Goal: Task Accomplishment & Management: Manage account settings

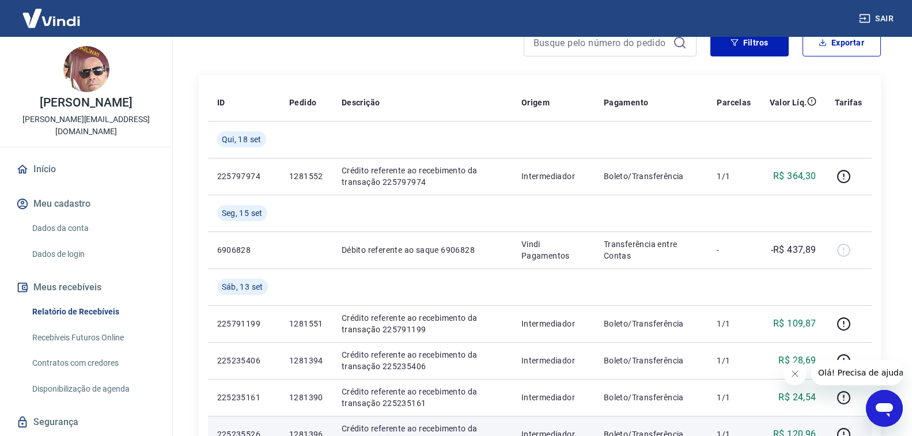
scroll to position [115, 0]
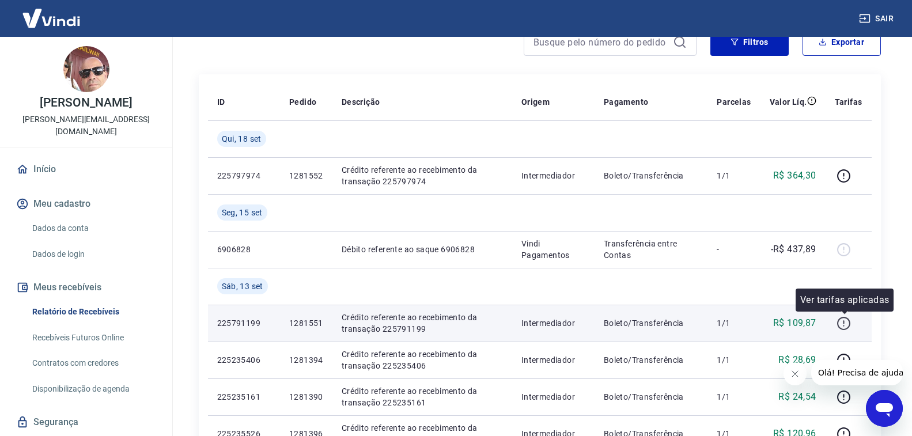
click at [844, 319] on icon "button" at bounding box center [843, 323] width 14 height 14
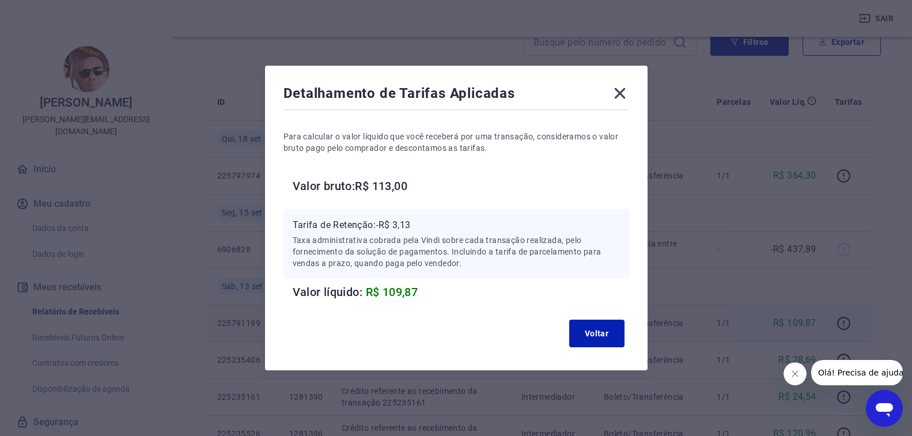
click at [622, 90] on icon at bounding box center [619, 93] width 11 height 11
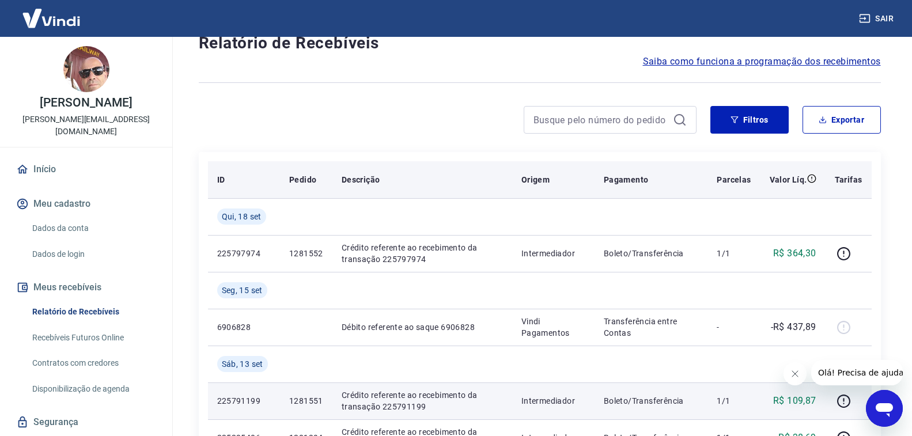
scroll to position [58, 0]
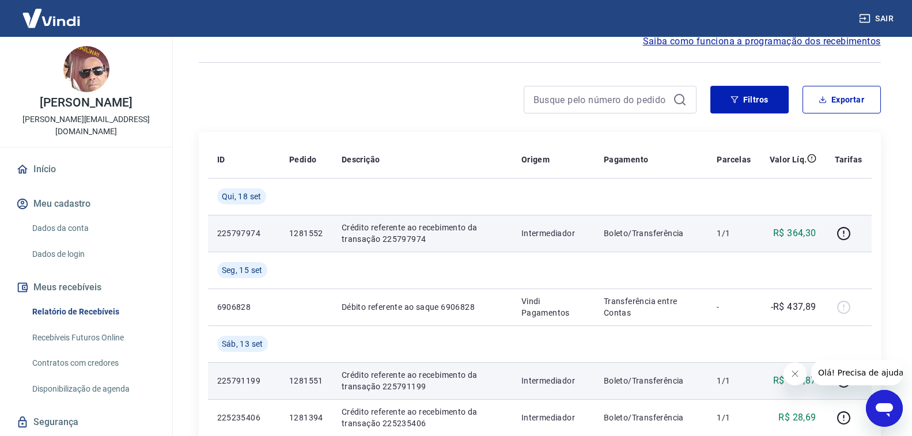
click at [376, 230] on p "Crédito referente ao recebimento da transação 225797974" at bounding box center [422, 233] width 161 height 23
click at [247, 236] on p "225797974" at bounding box center [244, 234] width 54 height 12
drag, startPoint x: 289, startPoint y: 229, endPoint x: 326, endPoint y: 238, distance: 38.1
click at [326, 238] on td "1281552" at bounding box center [306, 233] width 52 height 37
copy p "1281552"
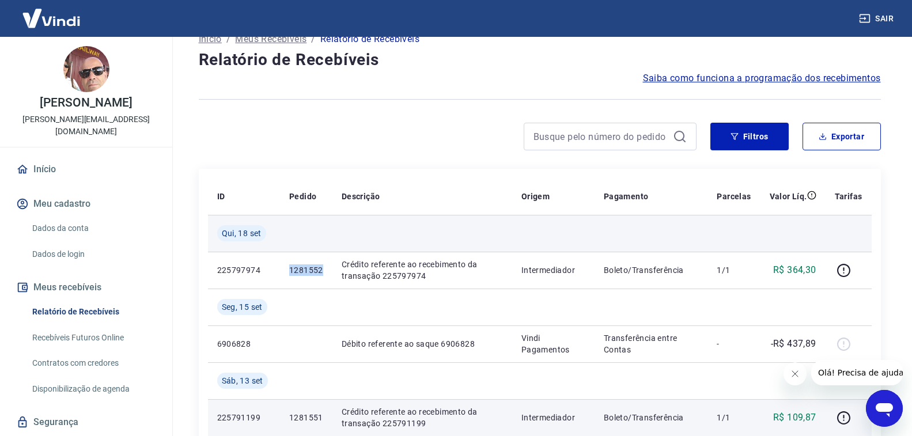
scroll to position [0, 0]
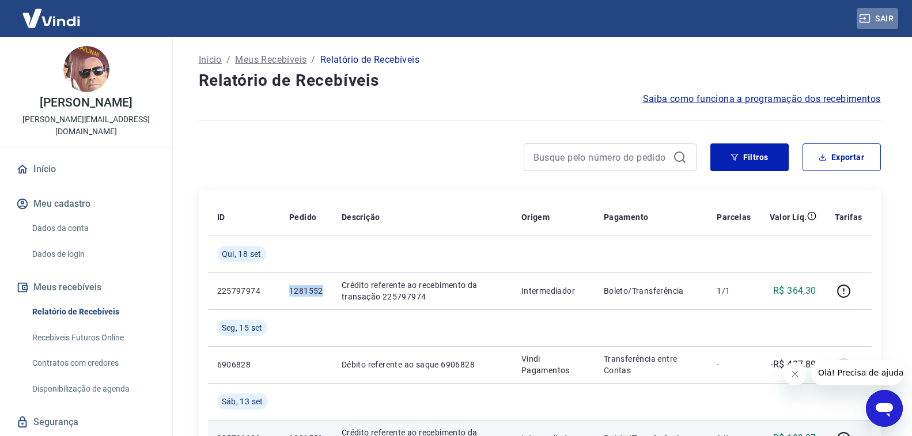
click at [887, 20] on button "Sair" at bounding box center [876, 18] width 41 height 21
